Goal: Complete application form: Complete application form

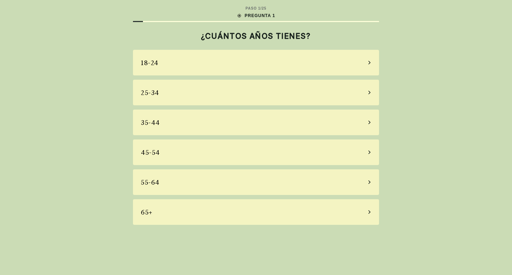
click at [302, 116] on div "35-44" at bounding box center [256, 123] width 246 height 26
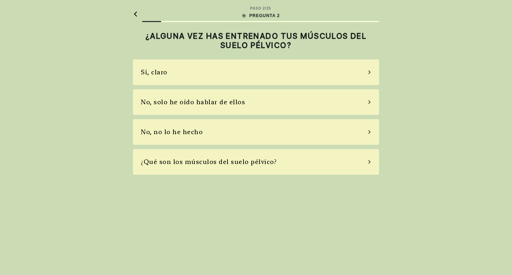
click at [368, 166] on div "¿Qué son los músculos del suelo pélvico?" at bounding box center [256, 162] width 246 height 26
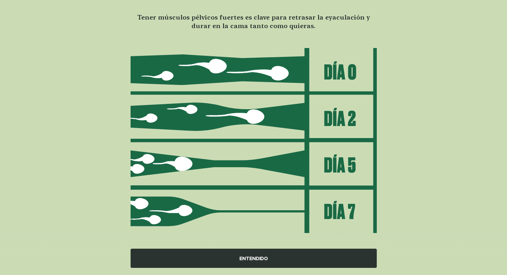
scroll to position [57, 0]
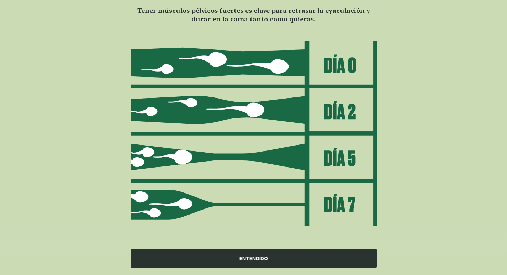
click at [264, 255] on div "ENTENDIDO" at bounding box center [254, 258] width 246 height 19
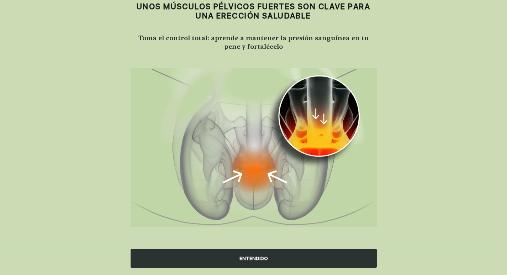
scroll to position [30, 0]
click at [254, 256] on div "ENTENDIDO" at bounding box center [254, 258] width 246 height 19
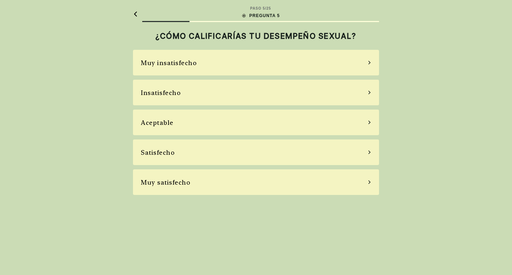
click at [369, 120] on div "Aceptable" at bounding box center [256, 123] width 246 height 26
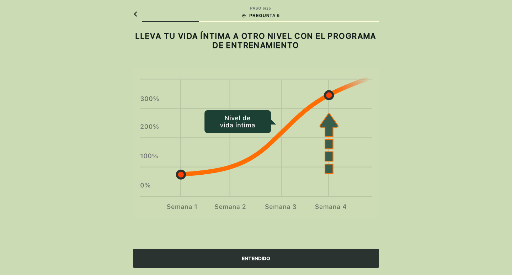
click at [258, 262] on div "ENTENDIDO" at bounding box center [256, 258] width 246 height 19
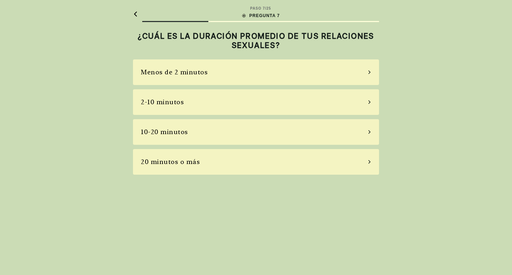
click at [353, 102] on div "2-10 minutos" at bounding box center [256, 102] width 246 height 26
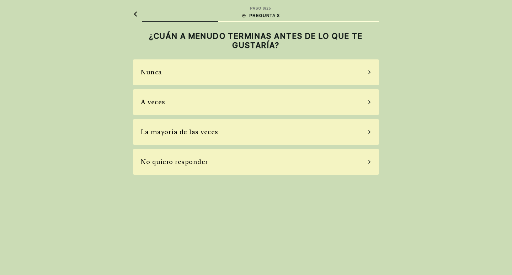
click at [319, 96] on div "A veces" at bounding box center [256, 102] width 246 height 26
click at [319, 96] on main "PASO 8 / 25 PREGUNTA 8 ¿CUÁN A MENUDO TERMINAS ANTES DE LO QUE TE GUSTARÍA? Nun…" at bounding box center [256, 90] width 258 height 180
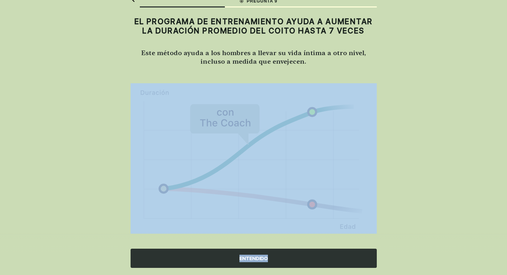
scroll to position [22, 0]
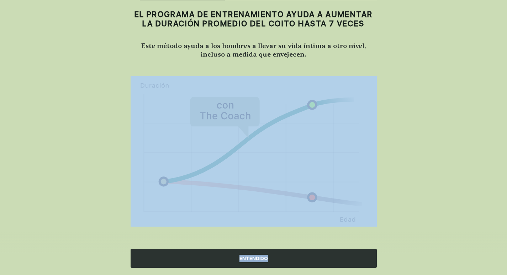
click at [246, 257] on div "ENTENDIDO" at bounding box center [254, 258] width 246 height 19
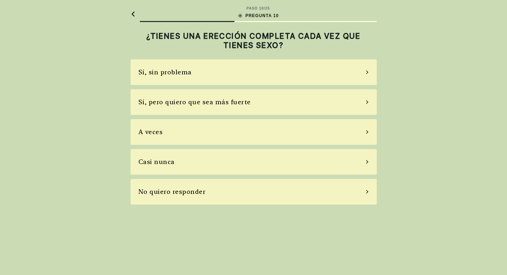
scroll to position [0, 0]
click at [338, 131] on div "A veces" at bounding box center [256, 132] width 246 height 26
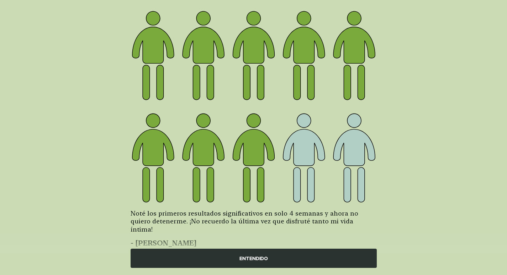
scroll to position [71, 0]
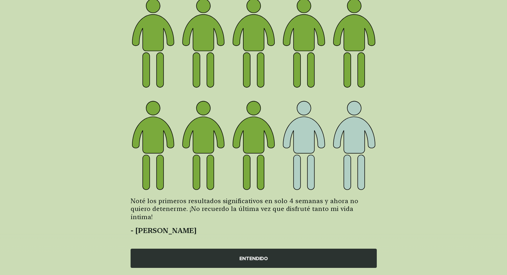
click at [240, 257] on div "ENTENDIDO" at bounding box center [254, 258] width 246 height 19
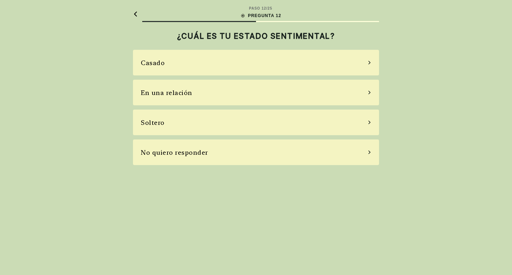
click at [347, 67] on div "Casado" at bounding box center [256, 63] width 246 height 26
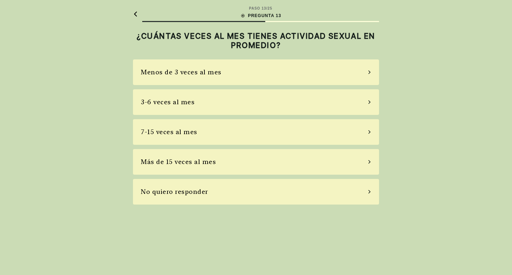
click at [295, 74] on div "Menos de 3 veces al mes" at bounding box center [256, 72] width 246 height 26
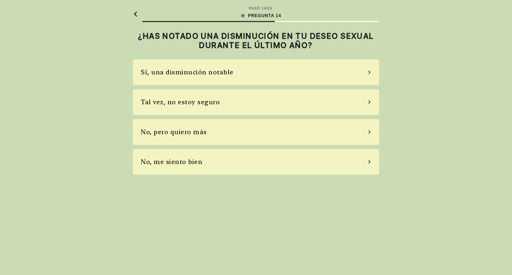
click at [249, 78] on div "Sí, una disminución notable" at bounding box center [256, 72] width 246 height 26
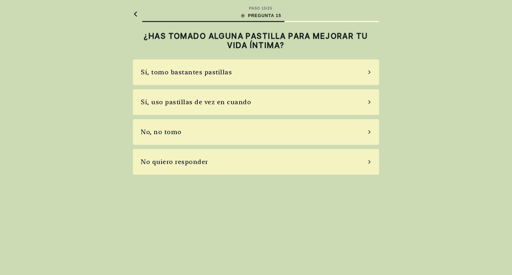
click at [205, 136] on div "No, no tomo" at bounding box center [256, 132] width 246 height 26
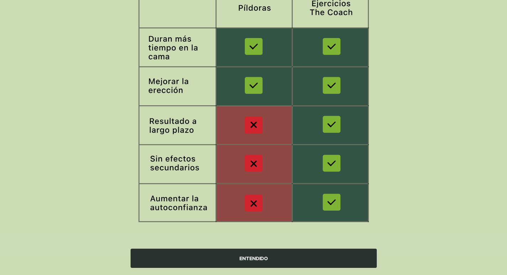
scroll to position [102, 0]
click at [259, 259] on div "ENTENDIDO" at bounding box center [254, 258] width 246 height 19
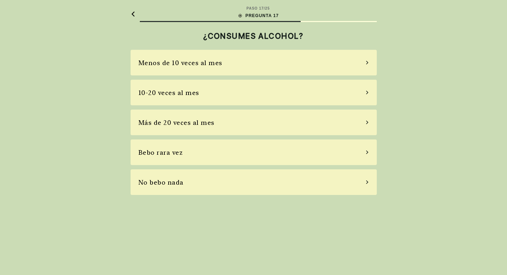
scroll to position [0, 0]
click at [182, 185] on div "No bebo nada" at bounding box center [163, 182] width 45 height 10
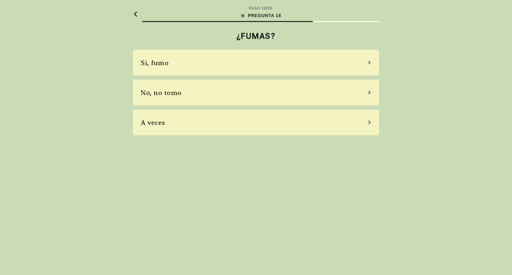
click at [203, 97] on div "No, no tomo" at bounding box center [256, 93] width 246 height 26
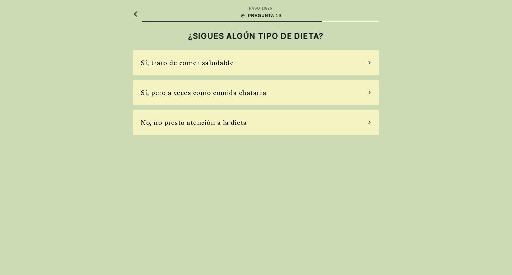
click at [191, 127] on div "No, no presto atención a la dieta" at bounding box center [194, 123] width 106 height 10
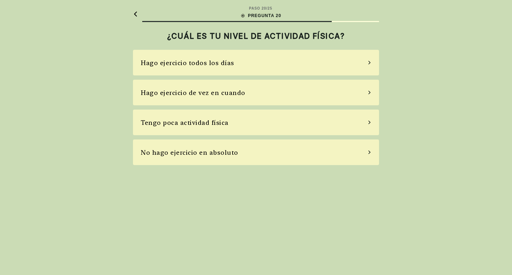
click at [221, 130] on div "Tengo poca actividad física" at bounding box center [256, 123] width 246 height 26
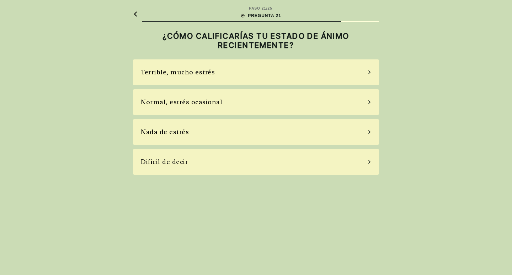
click at [216, 107] on div "Normal, estrés ocasional" at bounding box center [256, 102] width 246 height 26
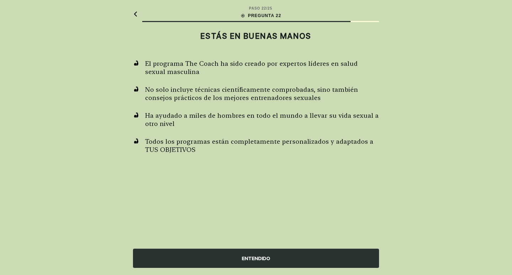
drag, startPoint x: 225, startPoint y: 269, endPoint x: 225, endPoint y: 260, distance: 8.9
click at [224, 269] on div "ENTENDIDO" at bounding box center [256, 253] width 512 height 43
click at [225, 260] on div "ENTENDIDO" at bounding box center [256, 258] width 246 height 19
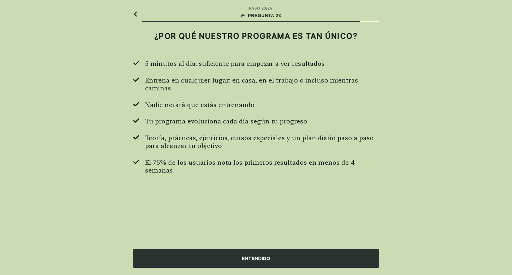
click at [258, 257] on div "ENTENDIDO" at bounding box center [256, 258] width 246 height 19
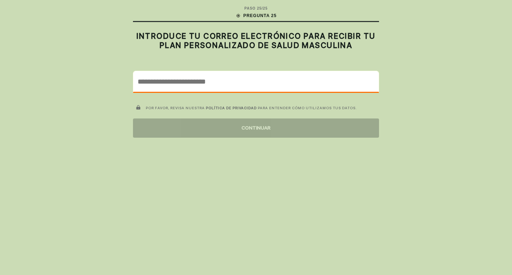
click at [220, 78] on input "email" at bounding box center [255, 81] width 245 height 21
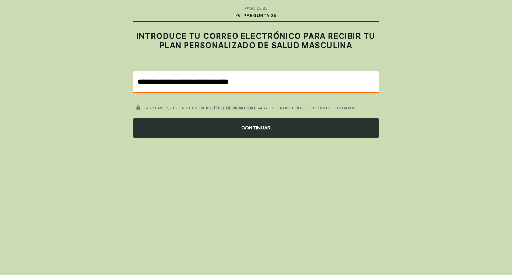
type input "**********"
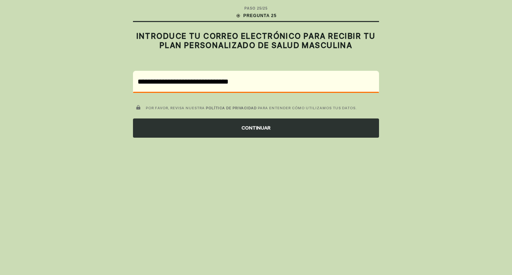
click at [289, 129] on div "CONTINUAR" at bounding box center [256, 127] width 246 height 19
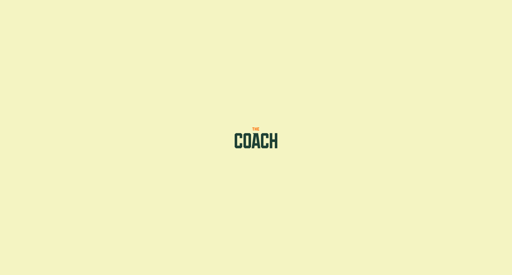
click at [289, 129] on div at bounding box center [256, 137] width 512 height 275
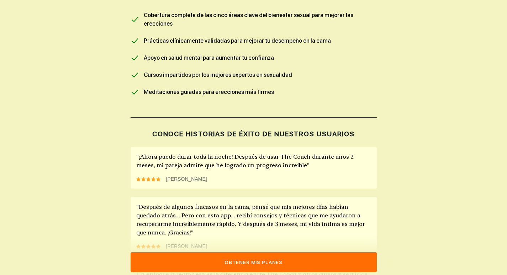
scroll to position [427, 0]
